Goal: Transaction & Acquisition: Purchase product/service

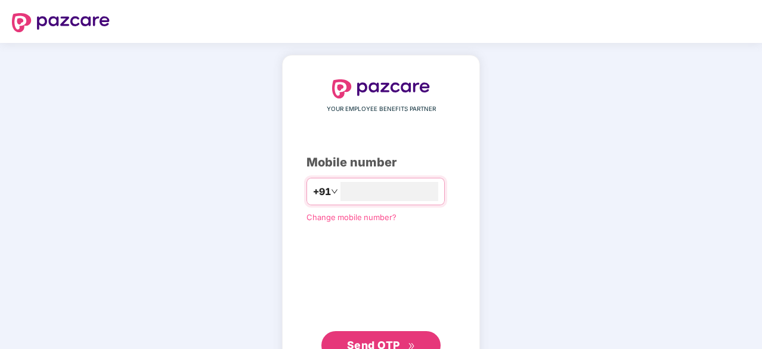
type input "**********"
click at [394, 339] on span "Send OTP" at bounding box center [373, 345] width 53 height 13
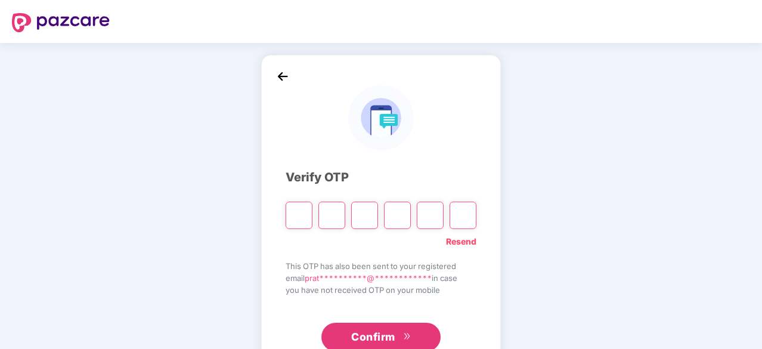
type input "*"
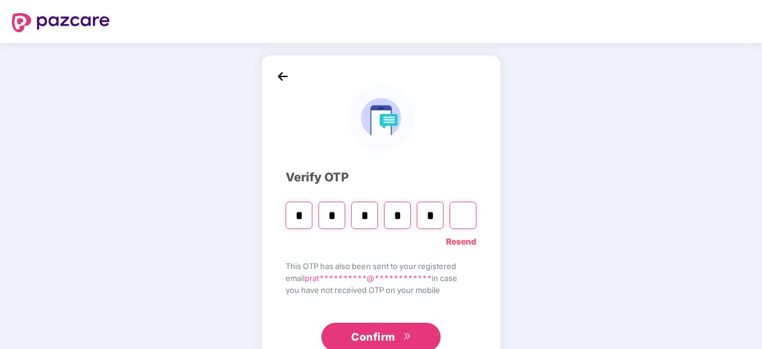
type input "*"
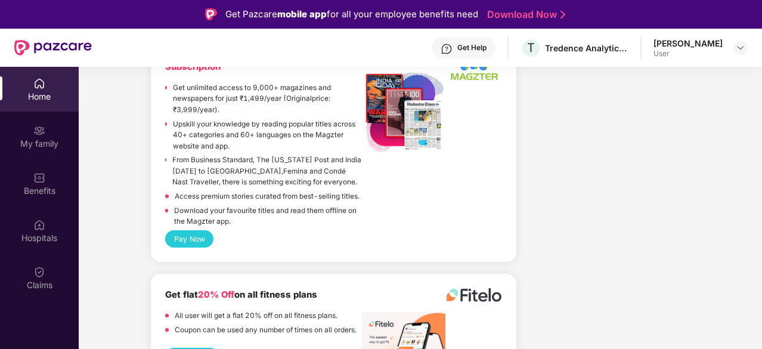
scroll to position [67, 0]
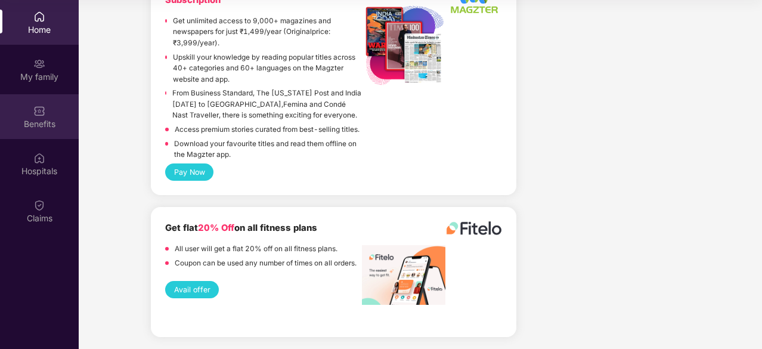
click at [47, 114] on div "Benefits" at bounding box center [39, 116] width 79 height 45
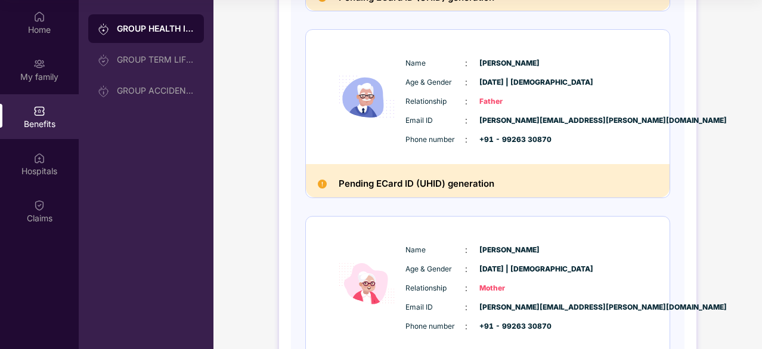
scroll to position [438, 0]
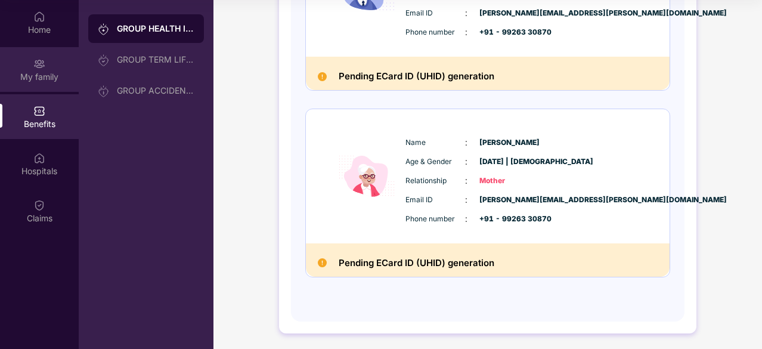
click at [29, 71] on div "My family" at bounding box center [39, 77] width 79 height 12
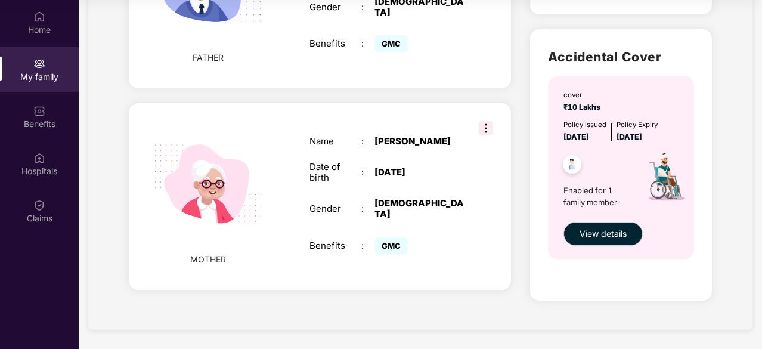
scroll to position [0, 0]
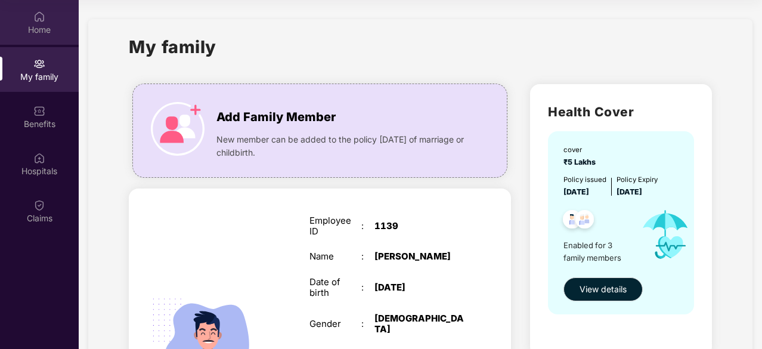
click at [28, 37] on div "Home" at bounding box center [39, 22] width 79 height 45
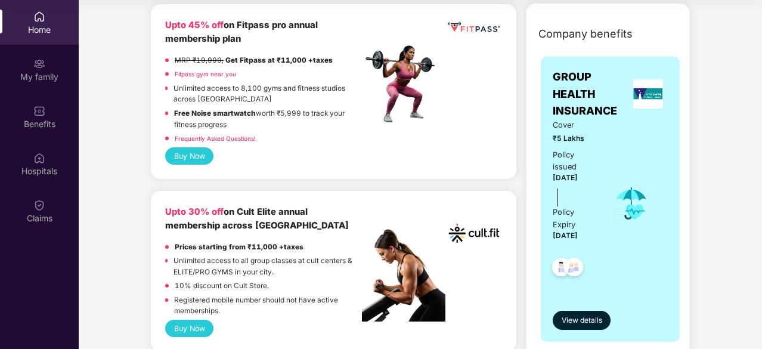
scroll to position [313, 0]
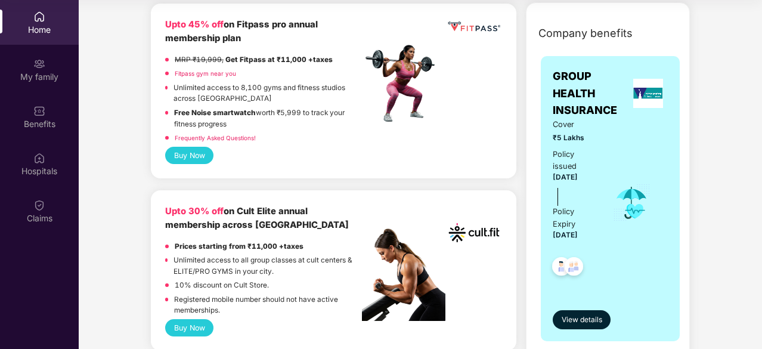
click at [204, 73] on link "Fitpass gym near you" at bounding box center [205, 73] width 61 height 7
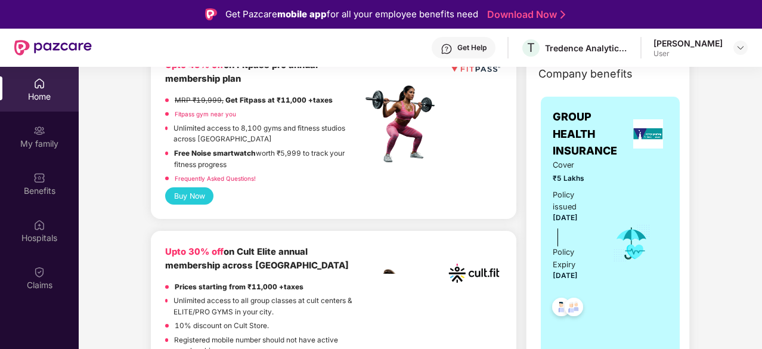
scroll to position [476, 0]
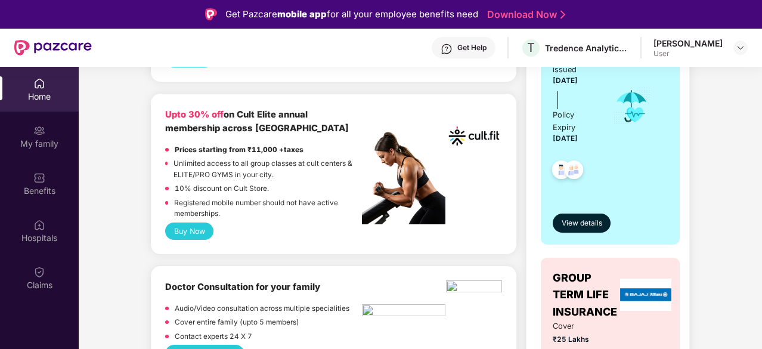
click at [186, 234] on button "Buy Now" at bounding box center [189, 230] width 48 height 17
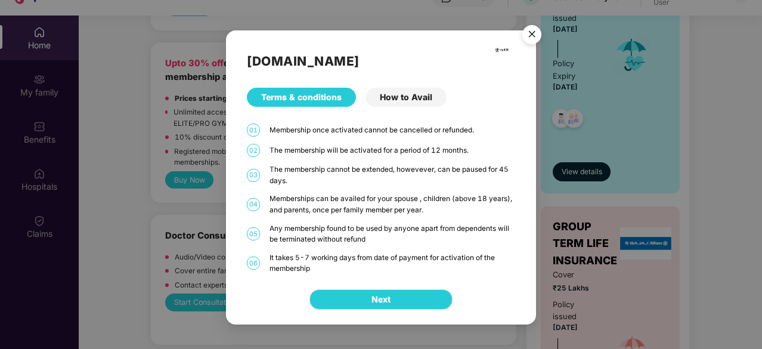
scroll to position [67, 0]
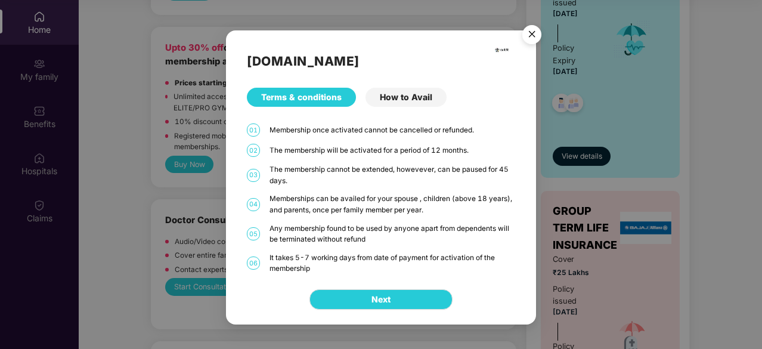
click at [396, 101] on div "How to Avail" at bounding box center [406, 97] width 81 height 19
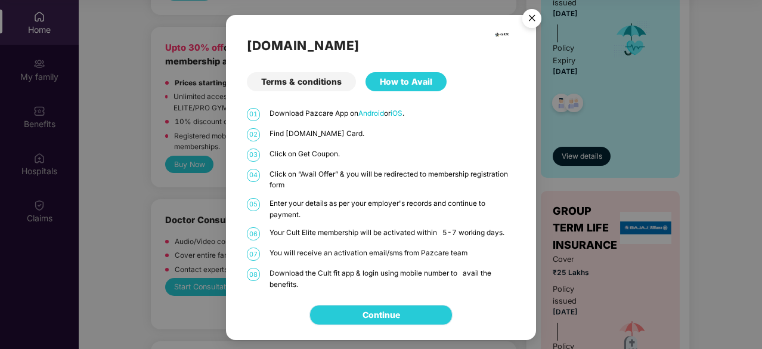
click at [394, 311] on link "Continue" at bounding box center [382, 314] width 38 height 13
